Goal: Information Seeking & Learning: Learn about a topic

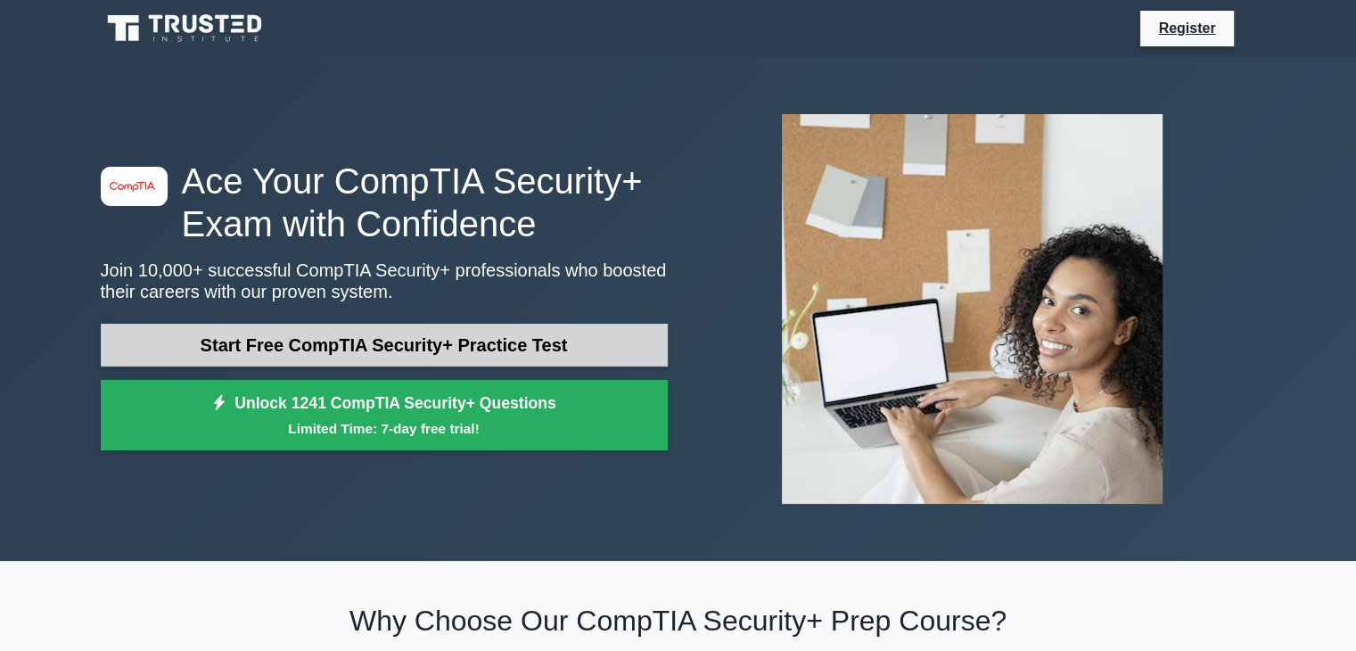
click at [535, 345] on link "Start Free CompTIA Security+ Practice Test" at bounding box center [384, 345] width 567 height 43
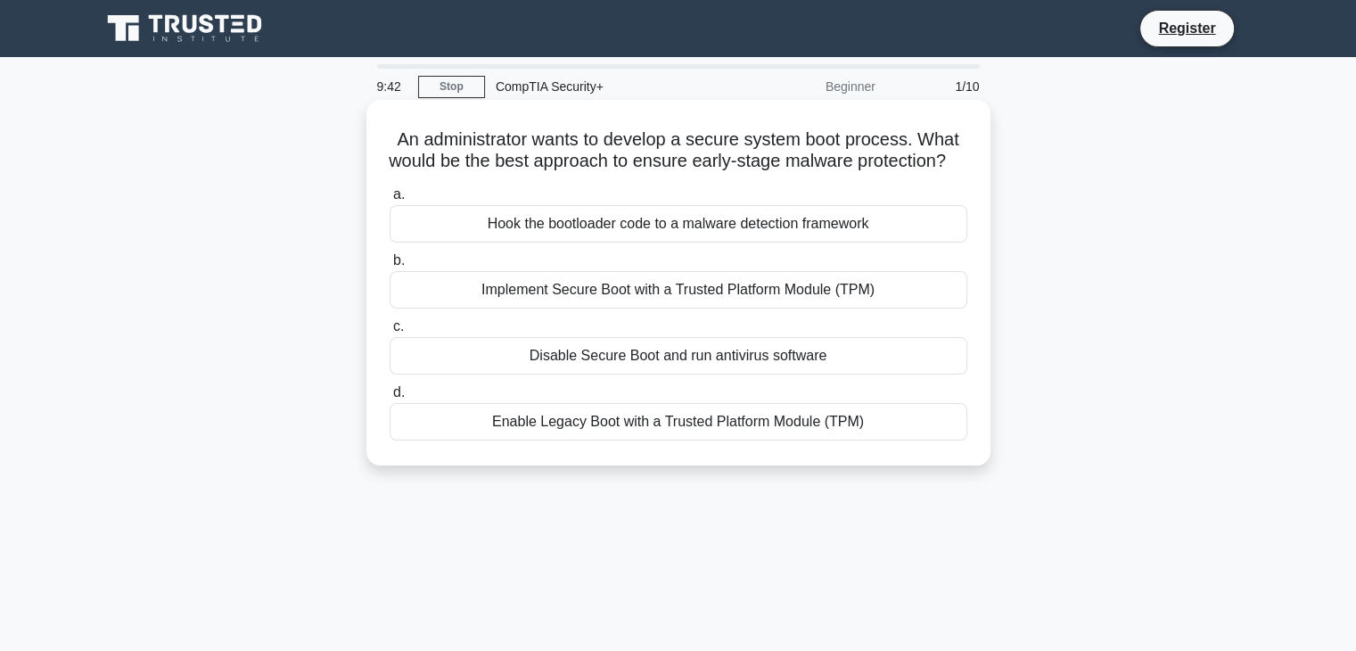
click at [876, 308] on div "Implement Secure Boot with a Trusted Platform Module (TPM)" at bounding box center [679, 289] width 578 height 37
click at [390, 267] on input "b. Implement Secure Boot with a Trusted Platform Module (TPM)" at bounding box center [390, 261] width 0 height 12
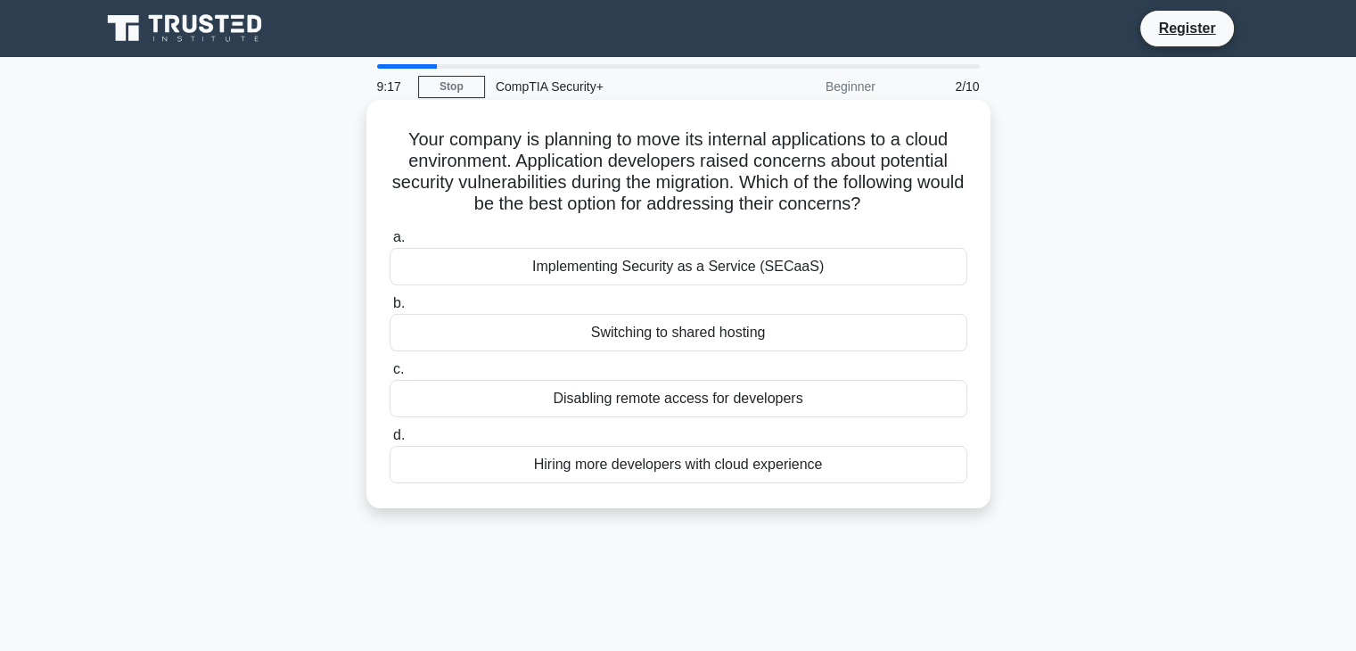
click at [829, 278] on div "Implementing Security as a Service (SECaaS)" at bounding box center [679, 266] width 578 height 37
click at [390, 243] on input "a. Implementing Security as a Service (SECaaS)" at bounding box center [390, 238] width 0 height 12
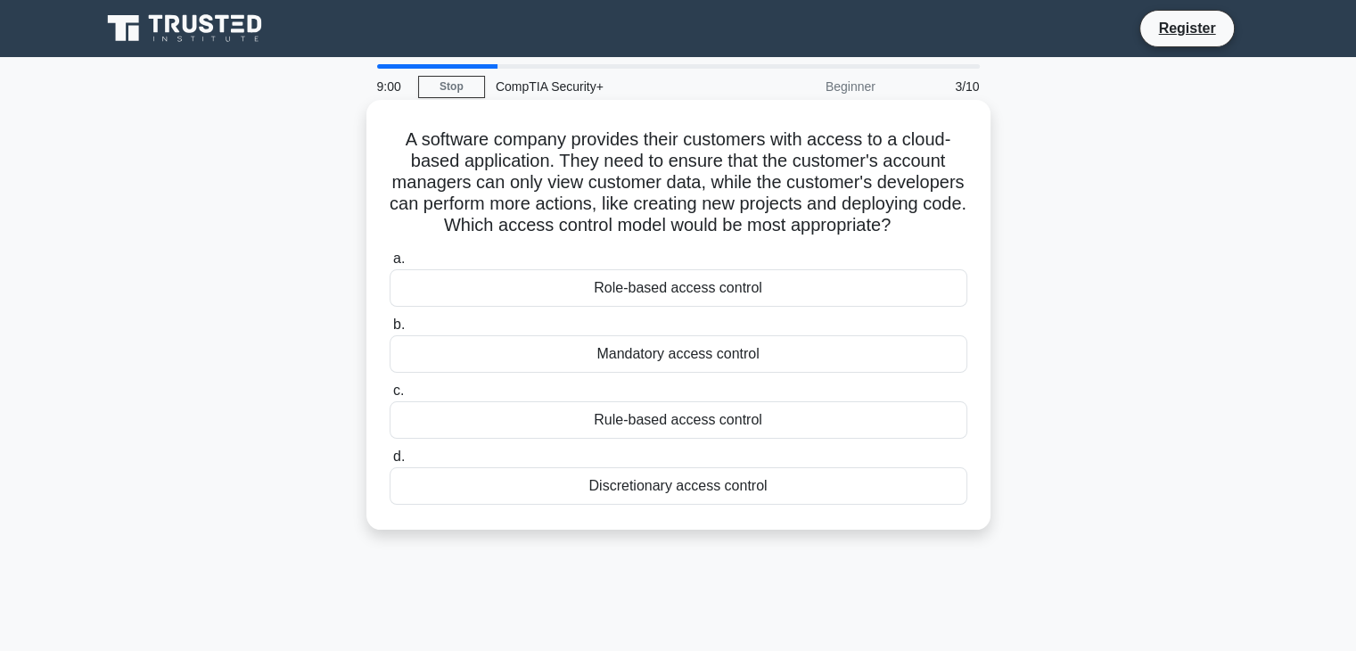
click at [820, 307] on div "Role-based access control" at bounding box center [679, 287] width 578 height 37
click at [390, 265] on input "a. Role-based access control" at bounding box center [390, 259] width 0 height 12
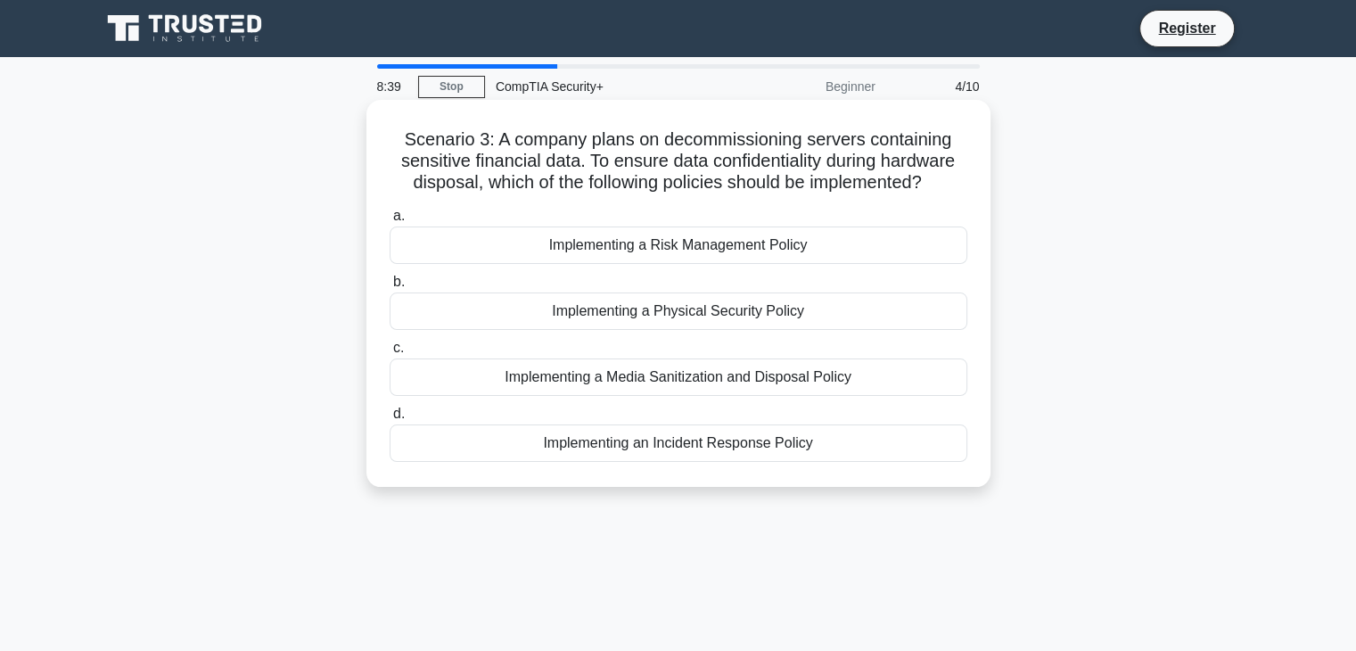
click at [850, 374] on div "Implementing a Media Sanitization and Disposal Policy" at bounding box center [679, 376] width 578 height 37
click at [390, 354] on input "c. Implementing a Media Sanitization and Disposal Policy" at bounding box center [390, 348] width 0 height 12
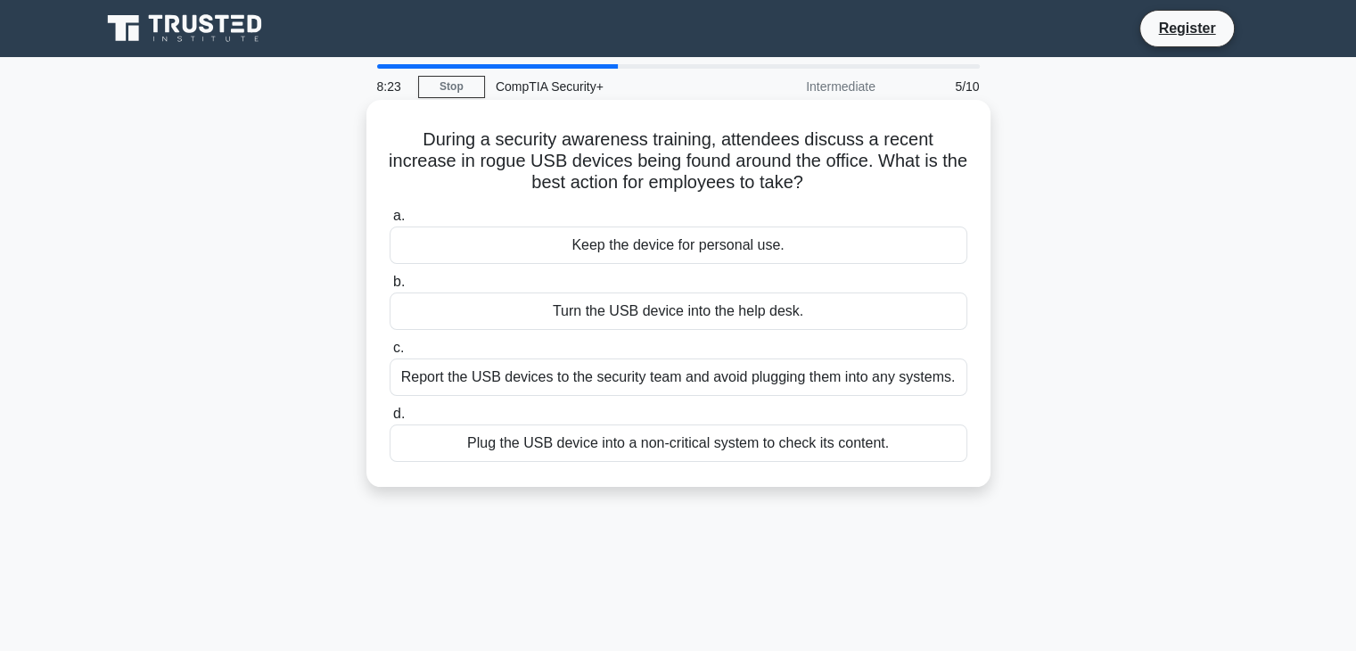
click at [893, 379] on div "Report the USB devices to the security team and avoid plugging them into any sy…" at bounding box center [679, 376] width 578 height 37
click at [390, 354] on input "c. Report the USB devices to the security team and avoid plugging them into any…" at bounding box center [390, 348] width 0 height 12
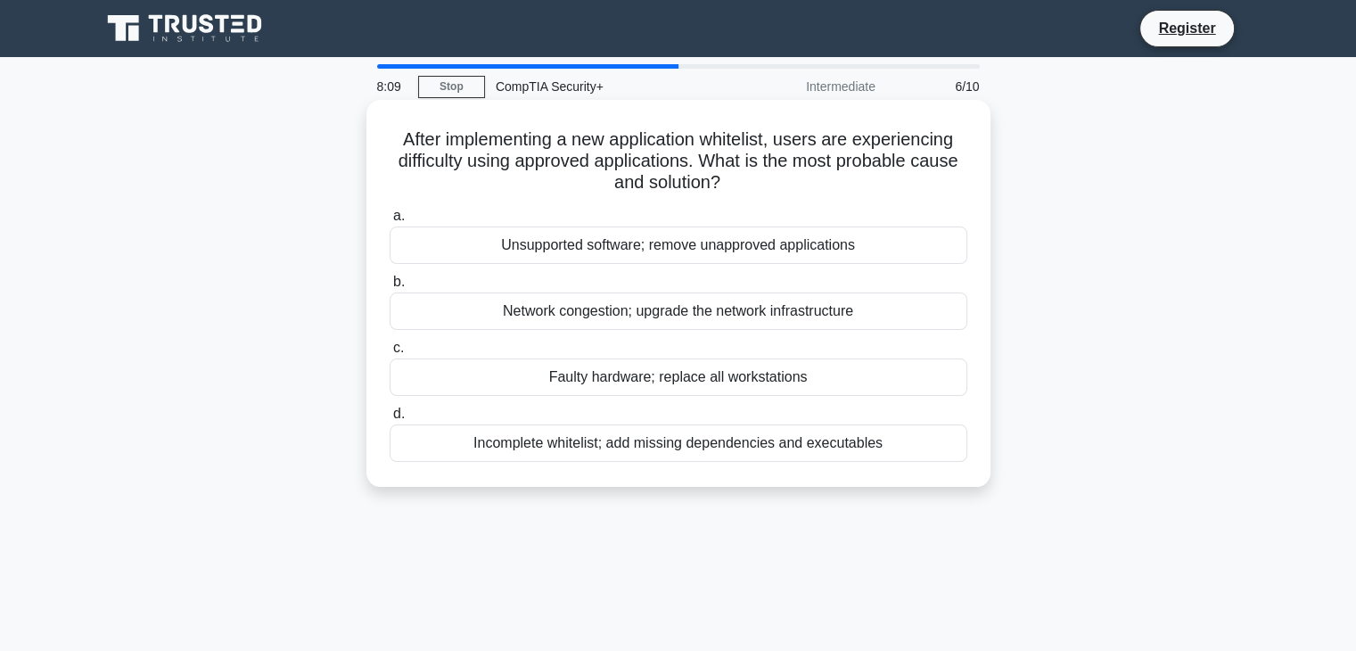
click at [843, 445] on div "Incomplete whitelist; add missing dependencies and executables" at bounding box center [679, 442] width 578 height 37
click at [390, 420] on input "d. Incomplete whitelist; add missing dependencies and executables" at bounding box center [390, 414] width 0 height 12
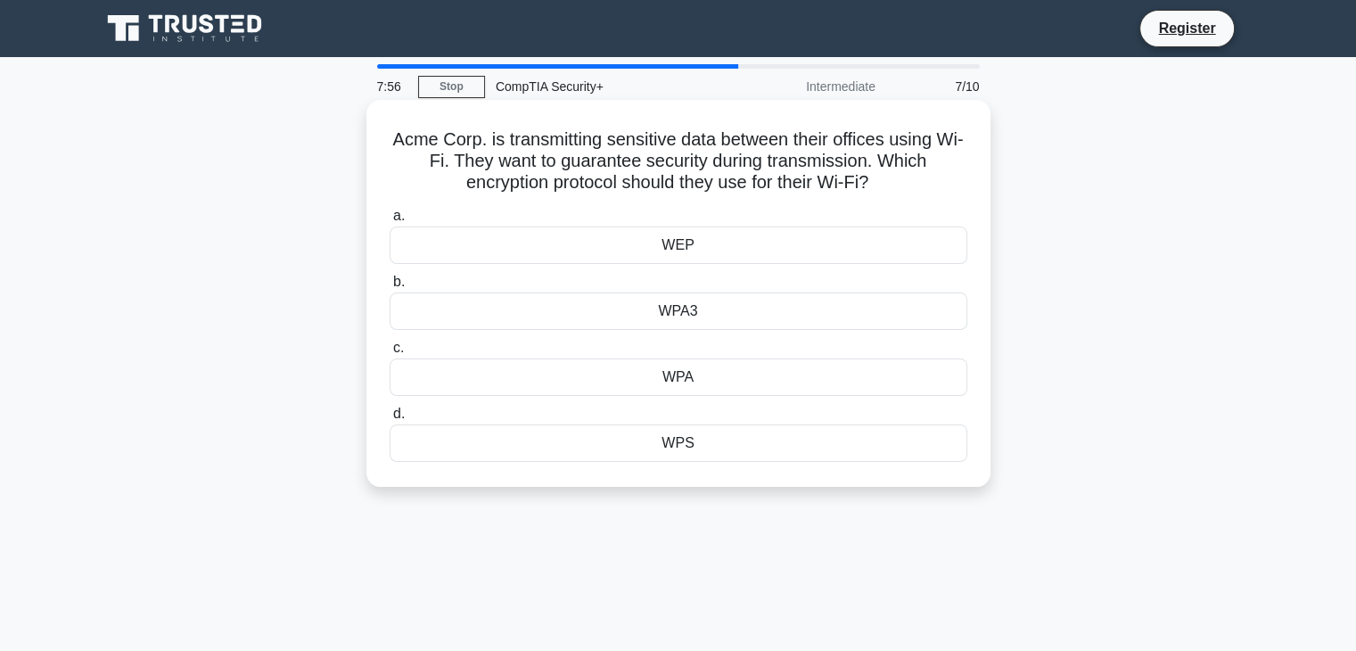
click at [906, 315] on div "WPA3" at bounding box center [679, 310] width 578 height 37
click at [390, 288] on input "b. WPA3" at bounding box center [390, 282] width 0 height 12
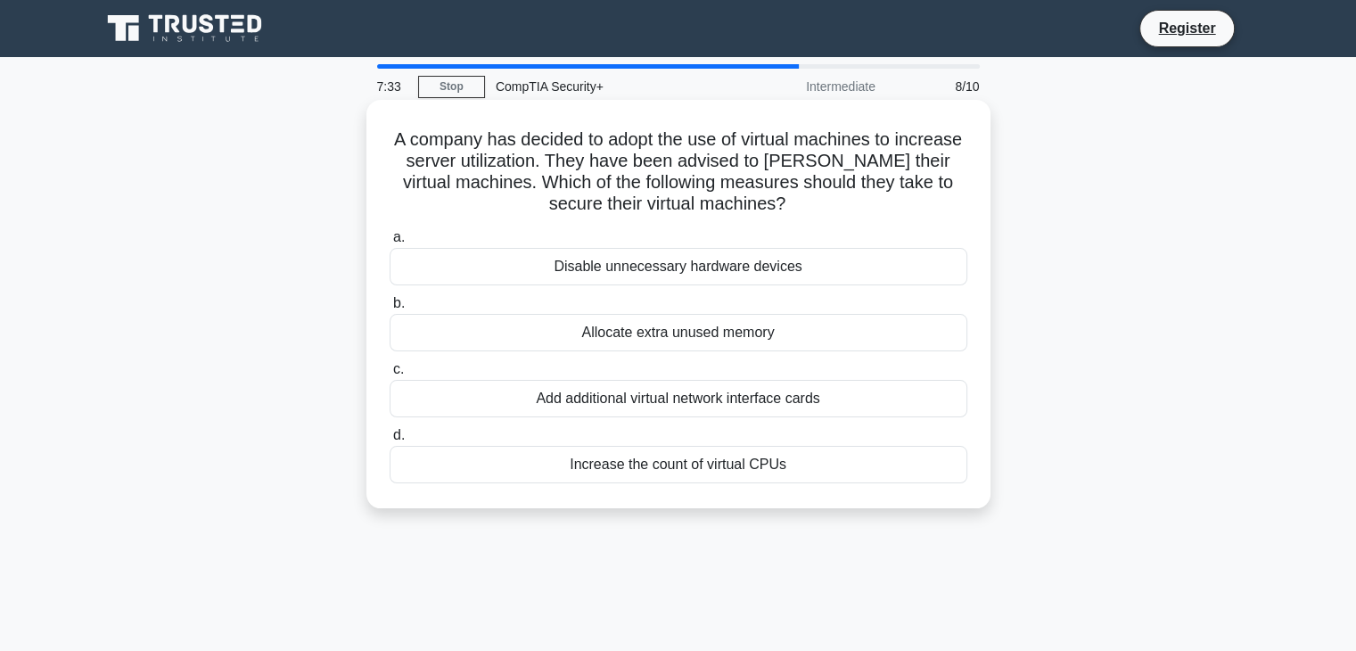
click at [845, 263] on div "Disable unnecessary hardware devices" at bounding box center [679, 266] width 578 height 37
click at [390, 243] on input "a. Disable unnecessary hardware devices" at bounding box center [390, 238] width 0 height 12
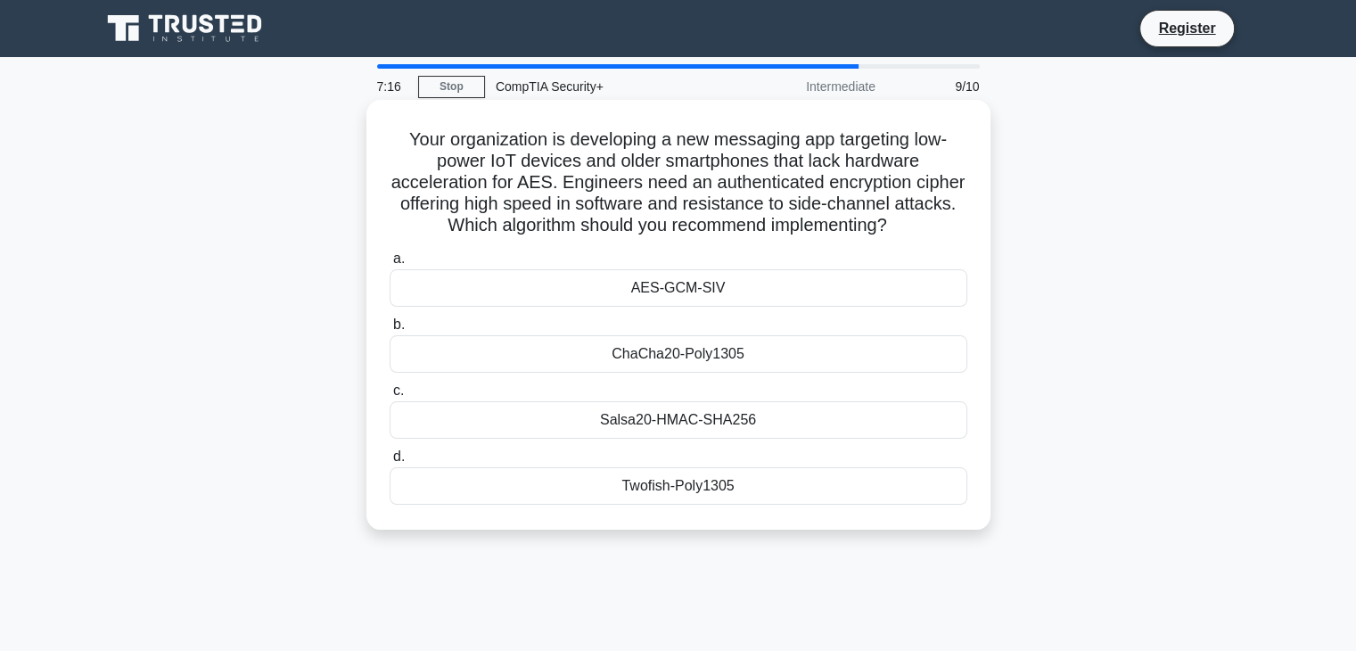
click at [879, 290] on div "AES-GCM-SIV" at bounding box center [679, 287] width 578 height 37
click at [390, 265] on input "a. AES-GCM-SIV" at bounding box center [390, 259] width 0 height 12
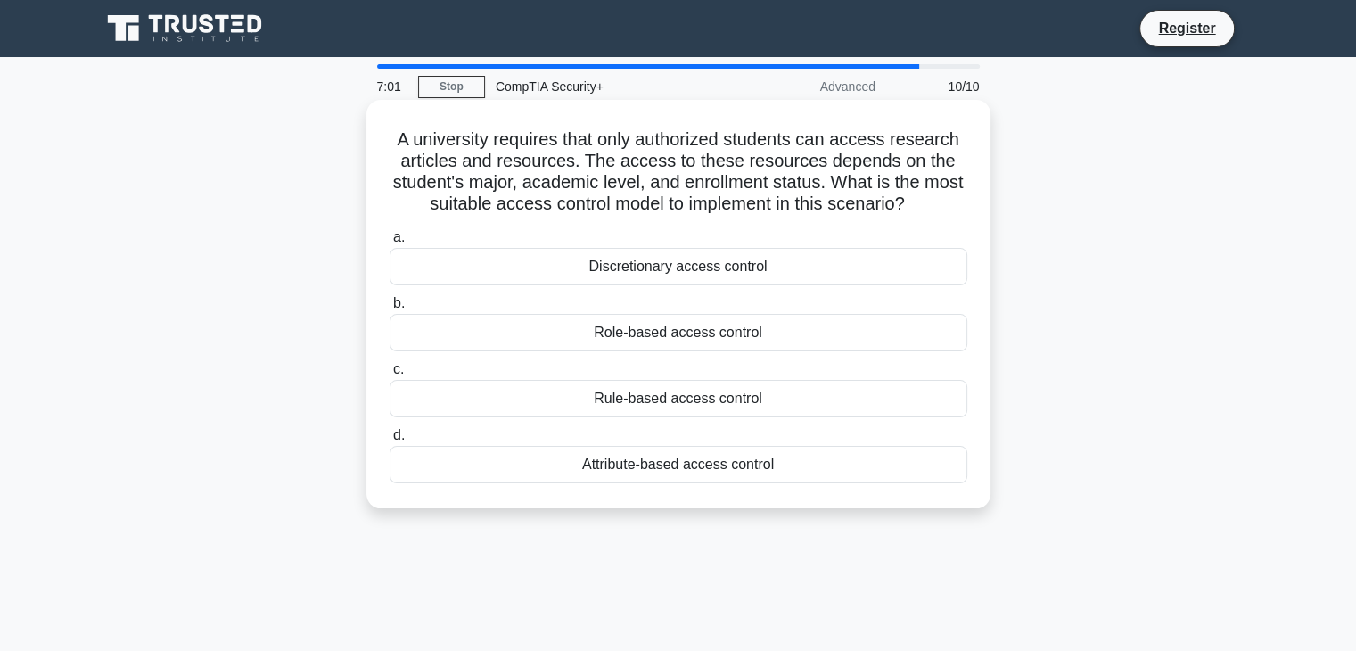
click at [832, 465] on div "Attribute-based access control" at bounding box center [679, 464] width 578 height 37
click at [390, 441] on input "d. Attribute-based access control" at bounding box center [390, 436] width 0 height 12
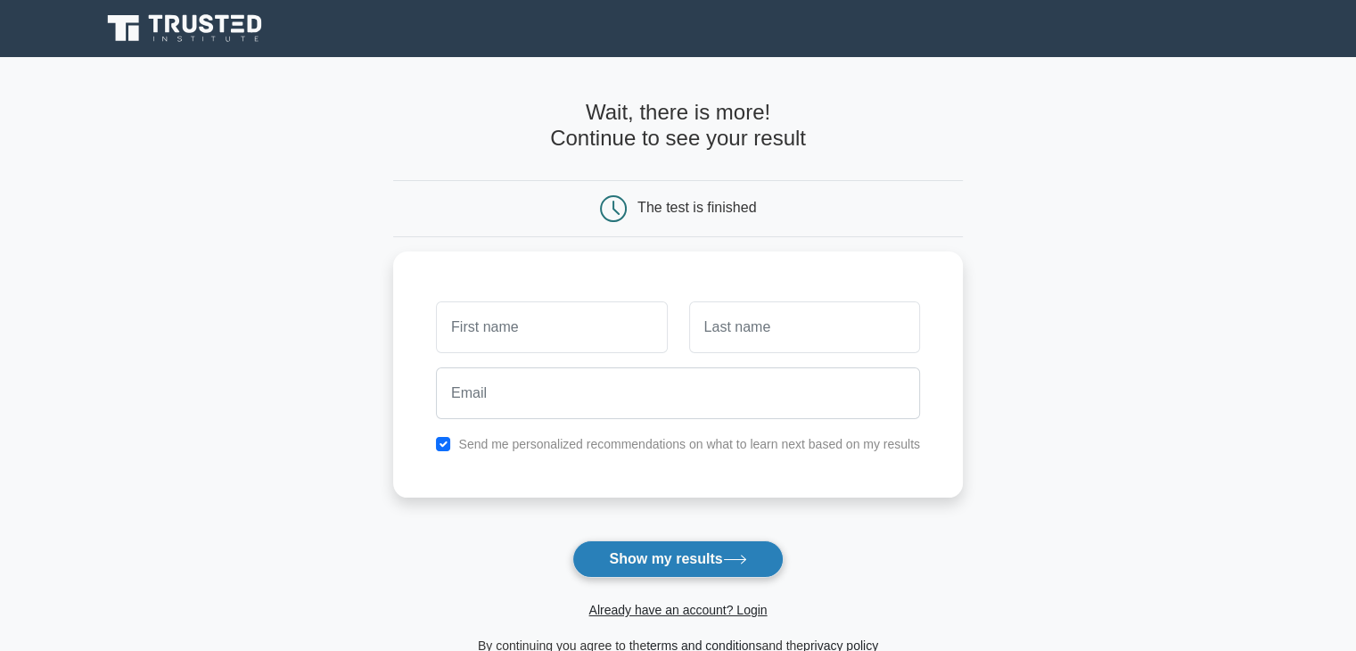
click at [707, 561] on button "Show my results" at bounding box center [677, 558] width 210 height 37
type input "none"
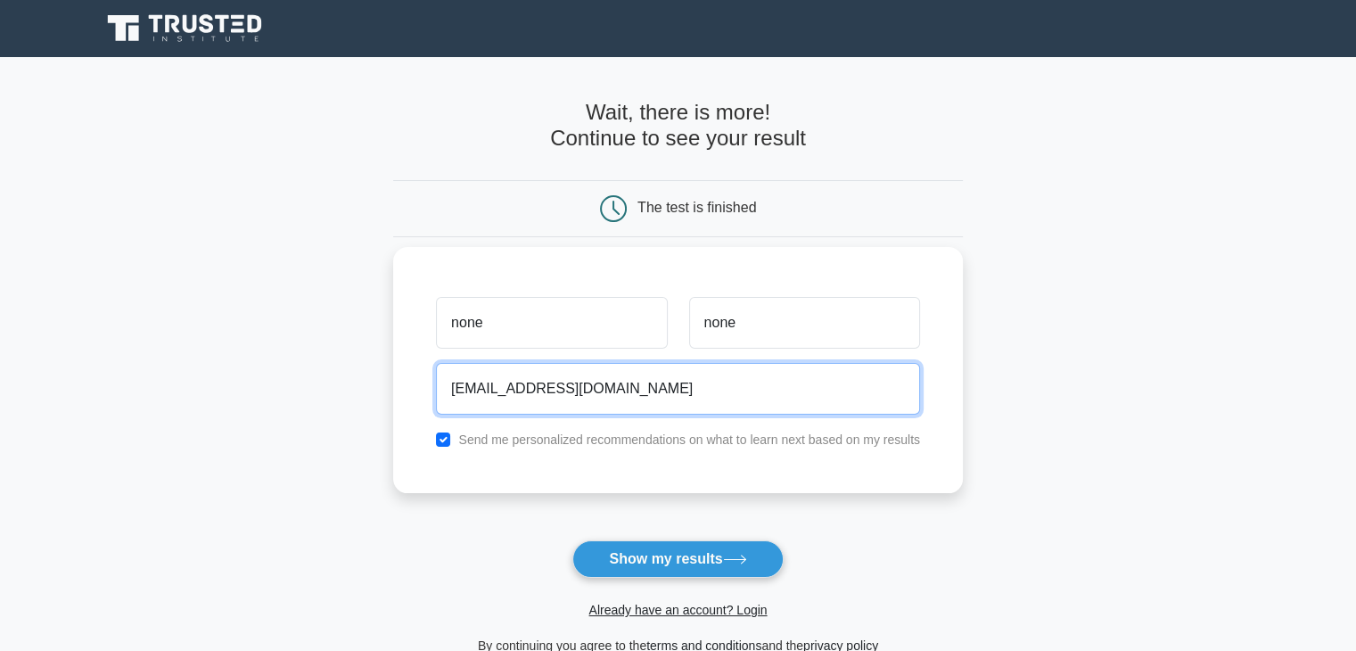
type input "none@na.com"
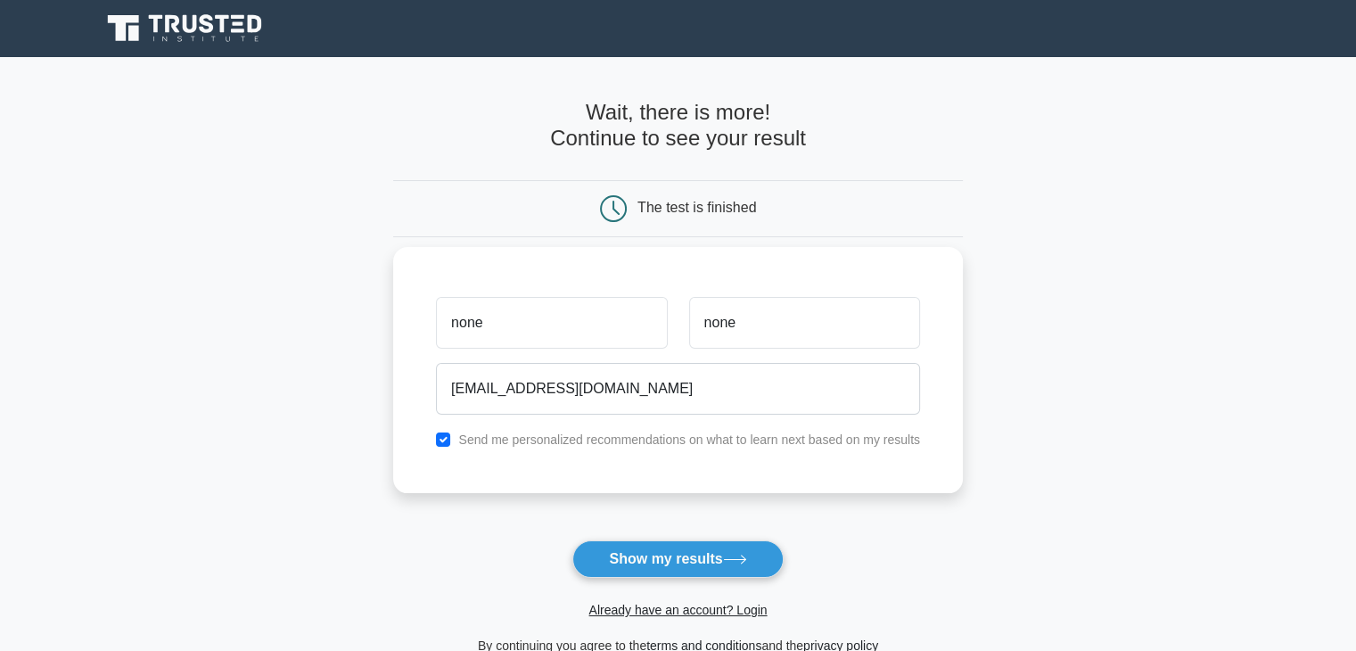
click at [554, 440] on label "Send me personalized recommendations on what to learn next based on my results" at bounding box center [689, 439] width 462 height 14
click at [440, 440] on input "checkbox" at bounding box center [443, 439] width 14 height 14
checkbox input "false"
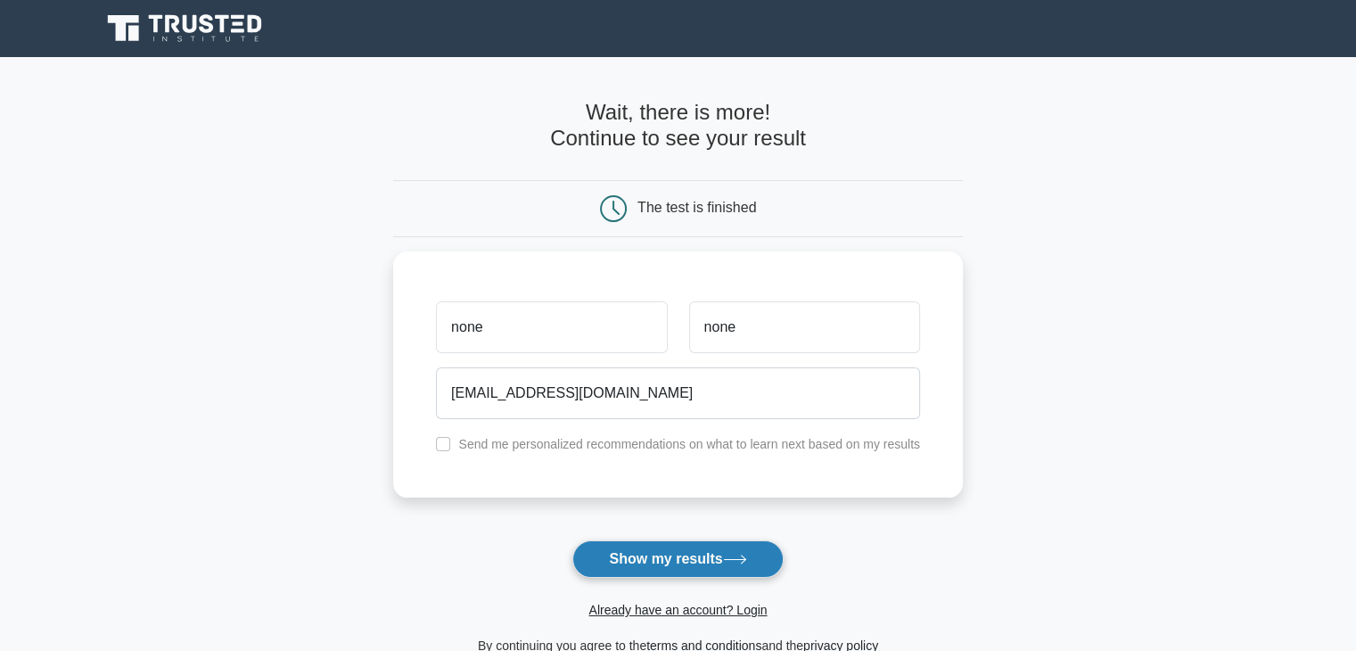
click at [638, 552] on button "Show my results" at bounding box center [677, 558] width 210 height 37
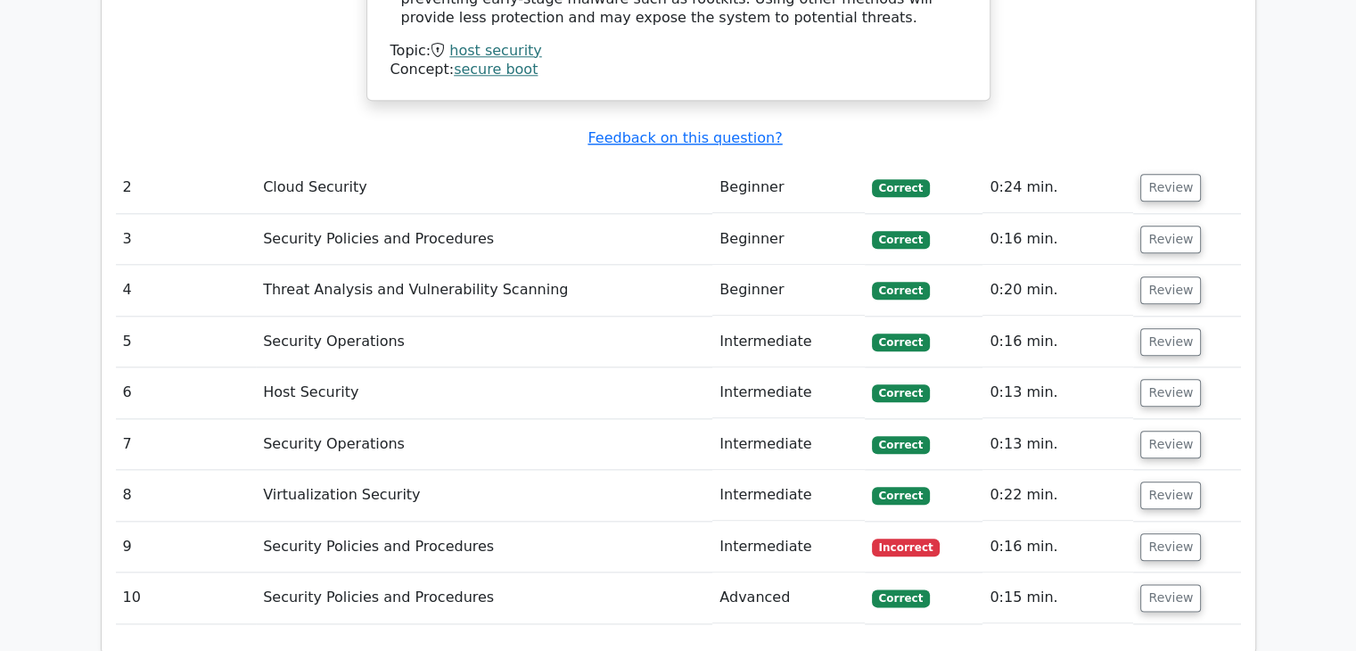
scroll to position [1961, 0]
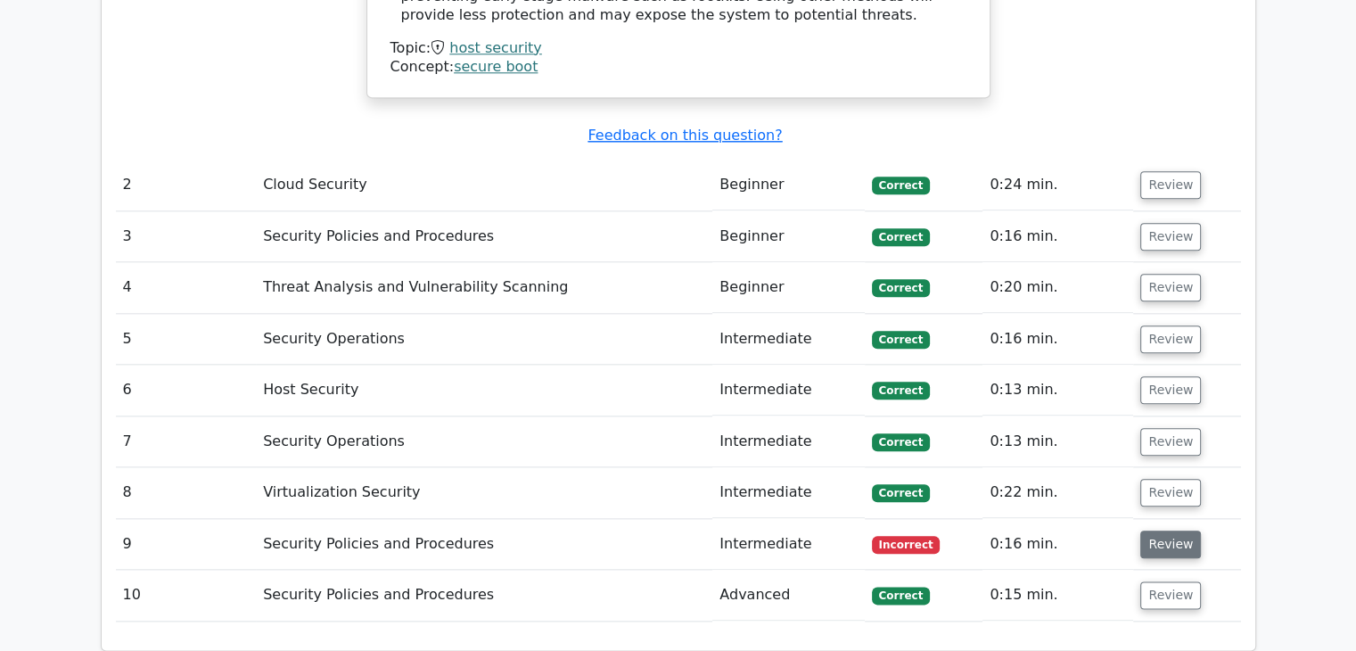
click at [1171, 530] on button "Review" at bounding box center [1170, 544] width 61 height 28
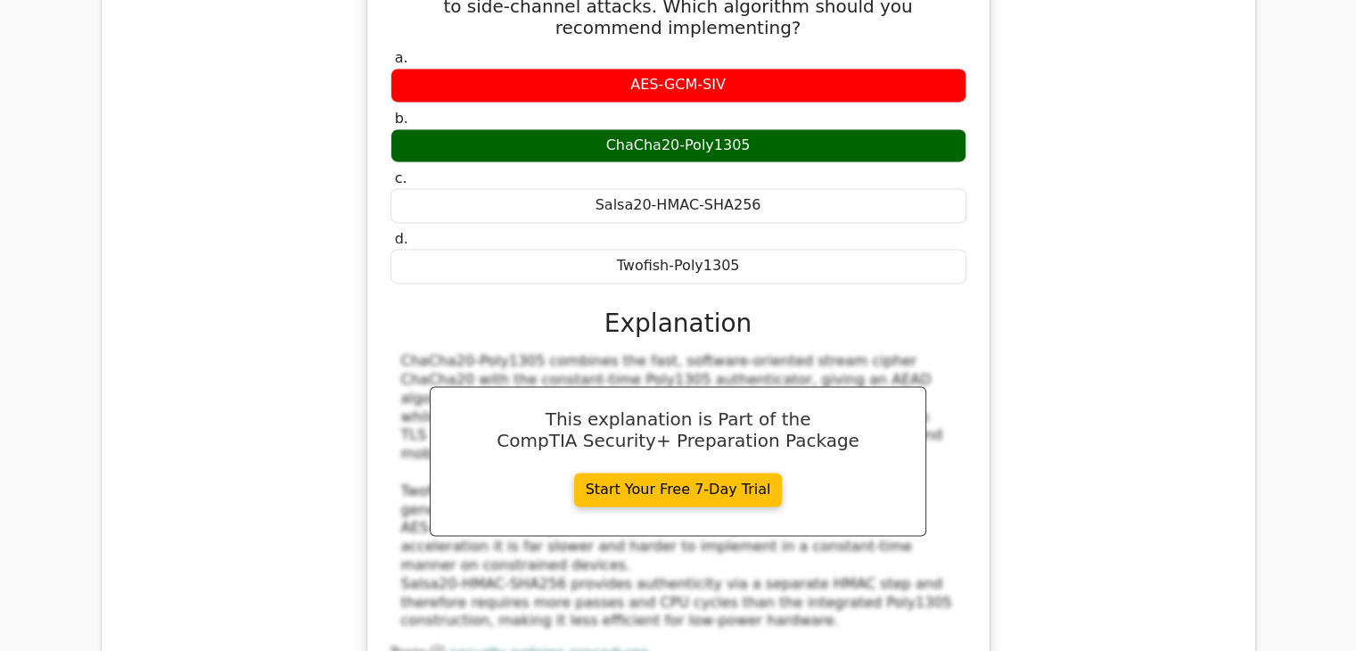
scroll to position [2651, 0]
